Goal: Information Seeking & Learning: Find specific page/section

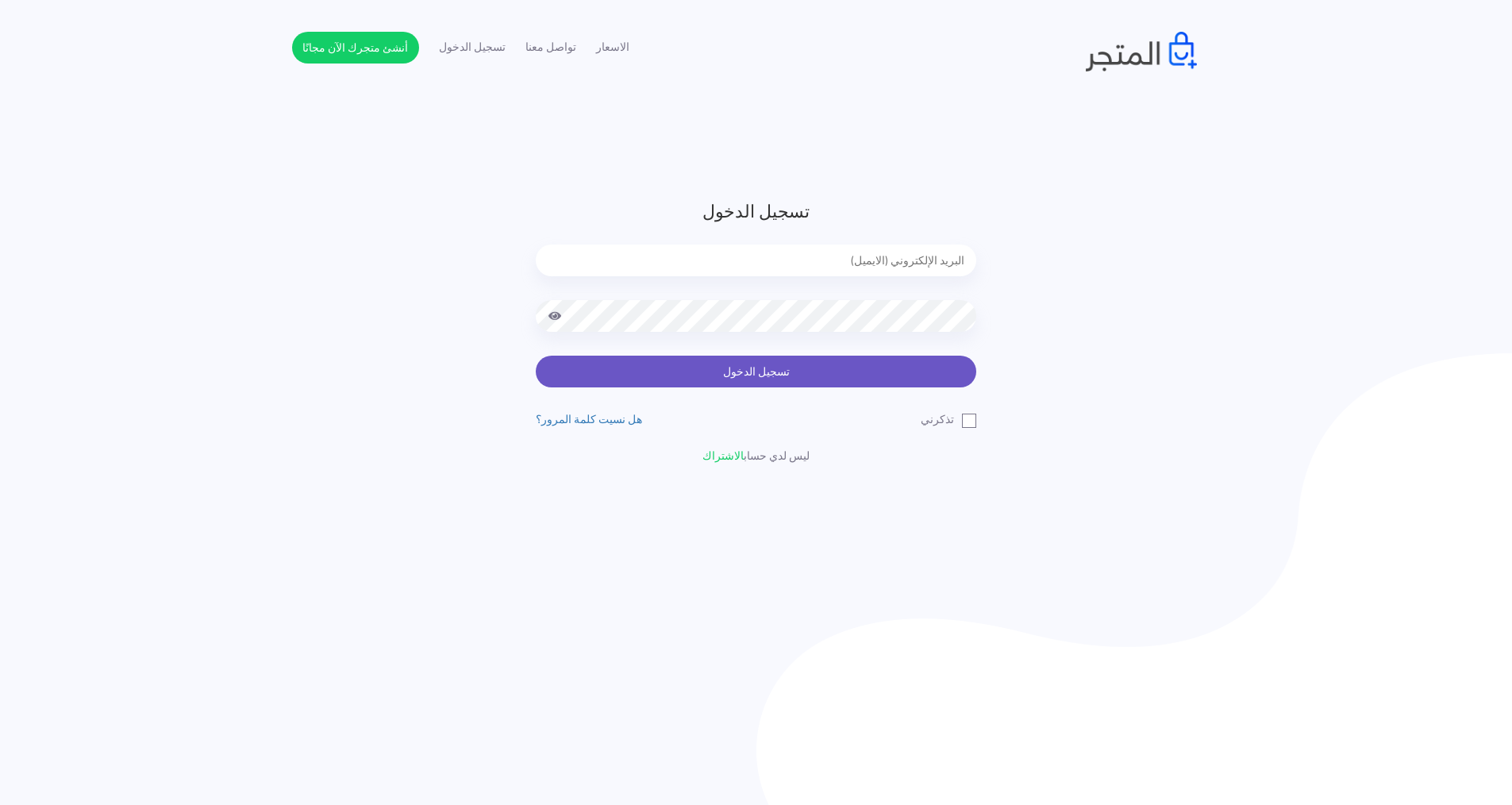
type input "[EMAIL_ADDRESS][DOMAIN_NAME]"
click at [736, 370] on button "تسجيل الدخول" at bounding box center [756, 371] width 441 height 32
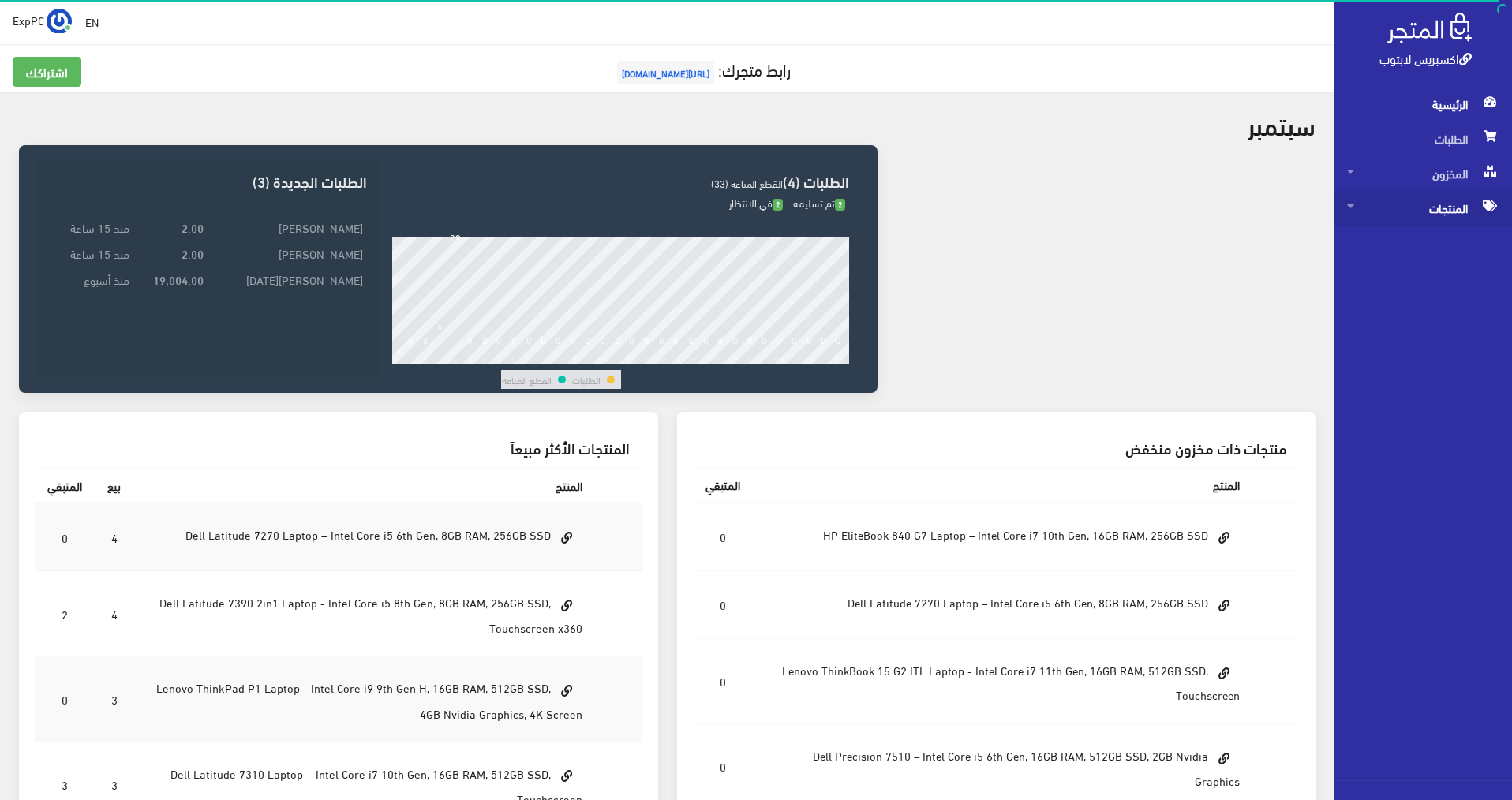
click at [1457, 196] on span "المنتجات" at bounding box center [1422, 208] width 152 height 34
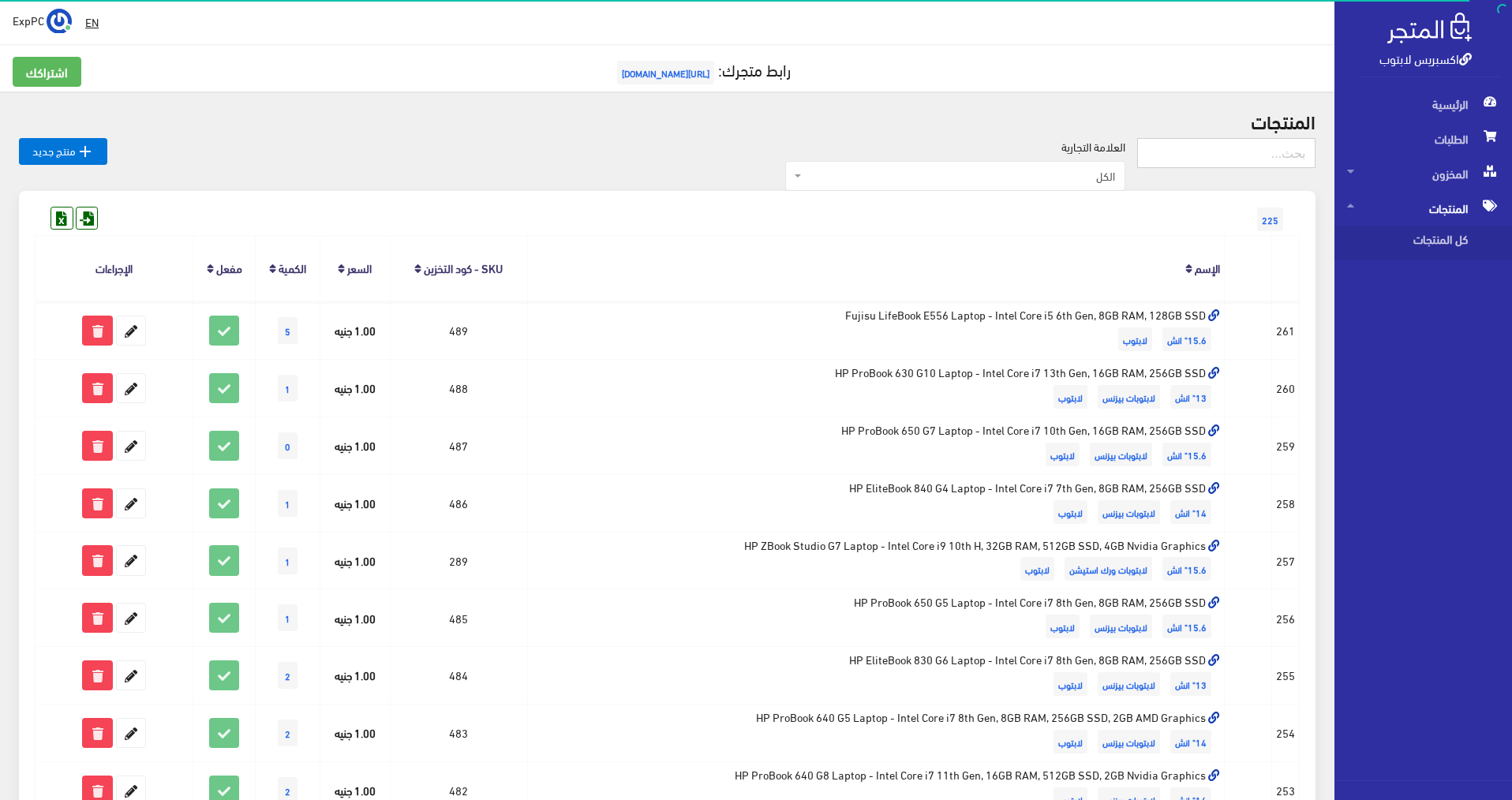
click at [1232, 158] on input "text" at bounding box center [1226, 152] width 178 height 30
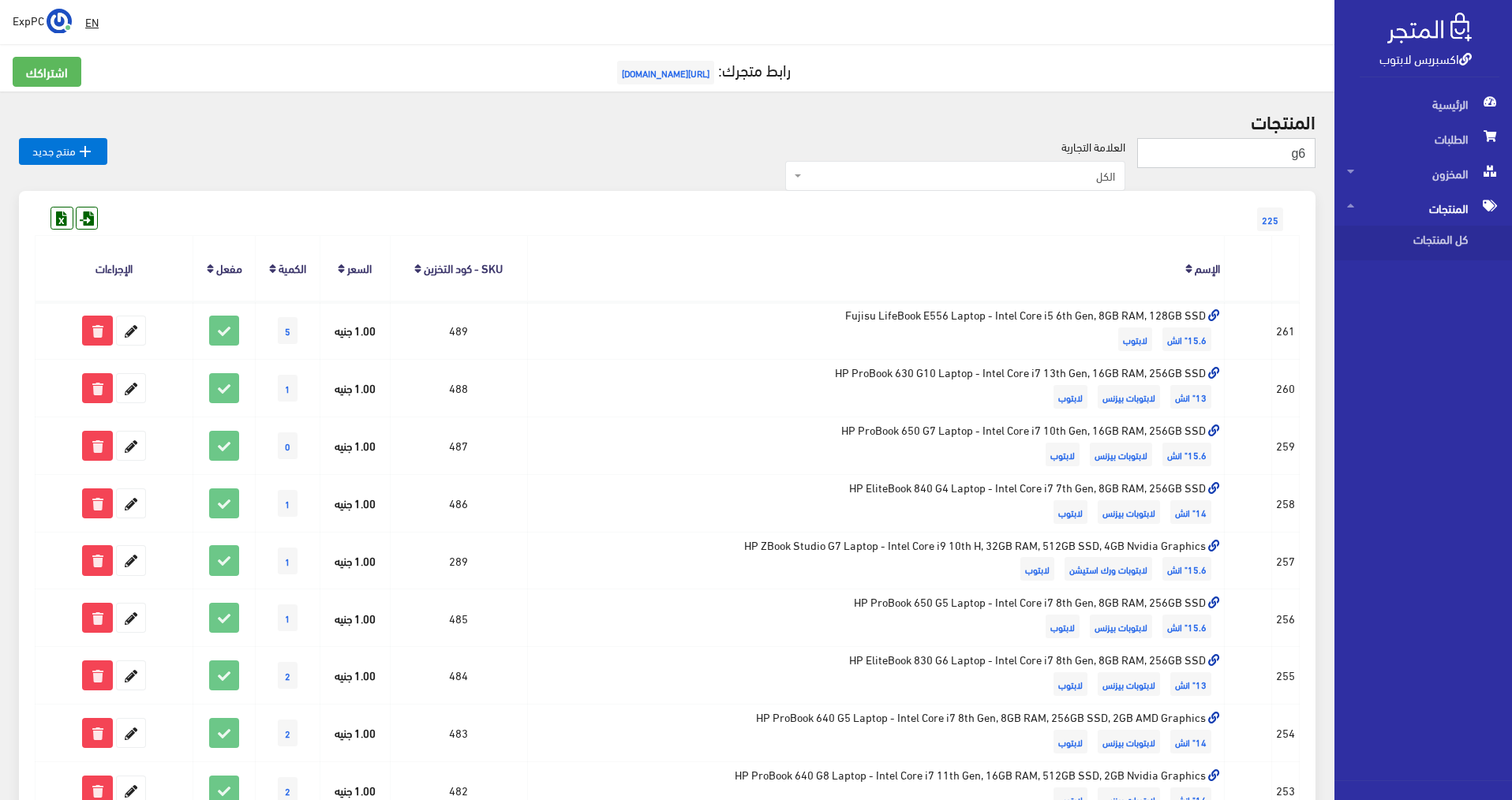
type input "g6"
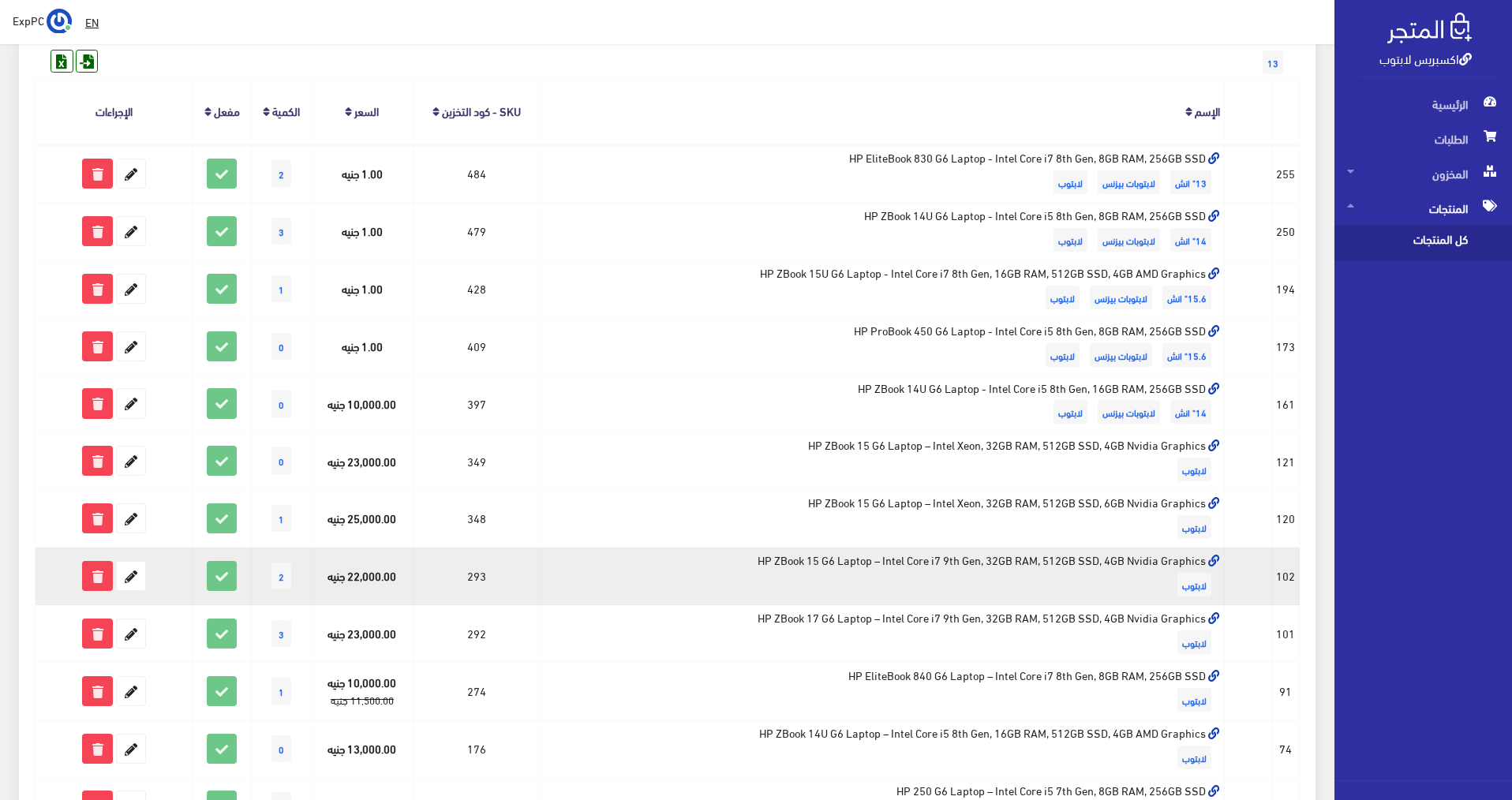
scroll to position [158, 0]
drag, startPoint x: 954, startPoint y: 562, endPoint x: 890, endPoint y: 564, distance: 64.0
click at [890, 564] on td "HP ZBook 15 G6 Laptop – Intel Core i7 9th Gen, 32GB RAM, 512GB SSD, 4GB Nvidia …" at bounding box center [882, 575] width 684 height 57
drag, startPoint x: 1127, startPoint y: 561, endPoint x: 728, endPoint y: 561, distance: 399.0
click at [728, 561] on td "HP ZBook 15 G6 Laptop – Intel Core i7 9th Gen, 32GB RAM, 512GB SSD, 4GB Nvidia …" at bounding box center [882, 575] width 684 height 57
